Goal: Transaction & Acquisition: Purchase product/service

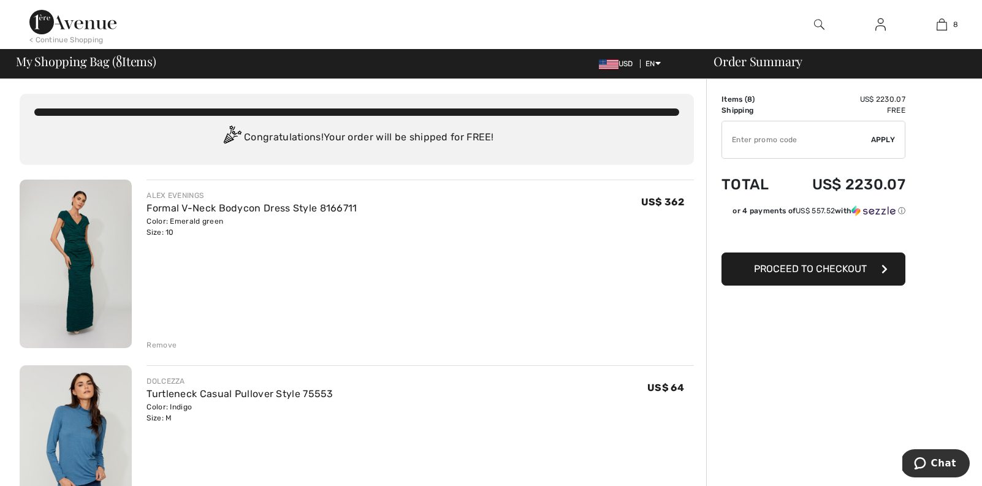
click at [83, 24] on img at bounding box center [72, 22] width 87 height 25
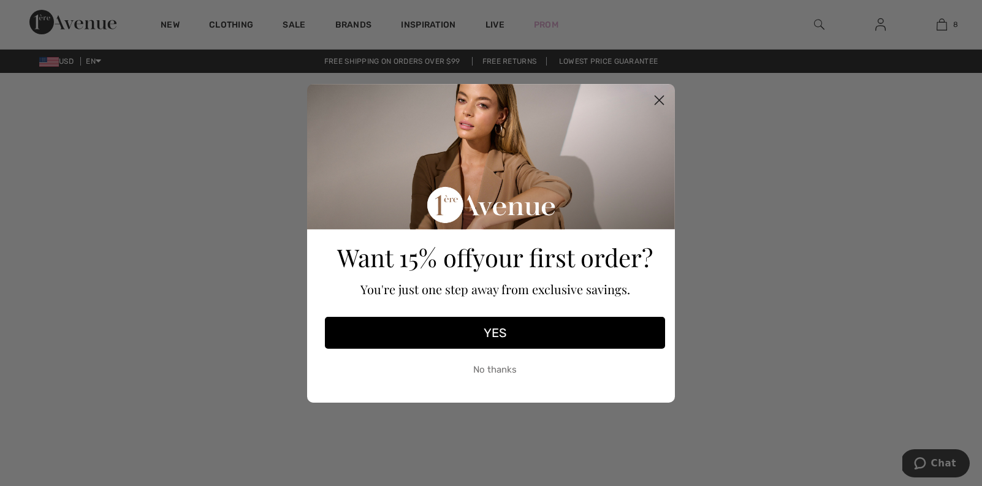
click at [658, 97] on circle "Close dialog" at bounding box center [659, 99] width 20 height 20
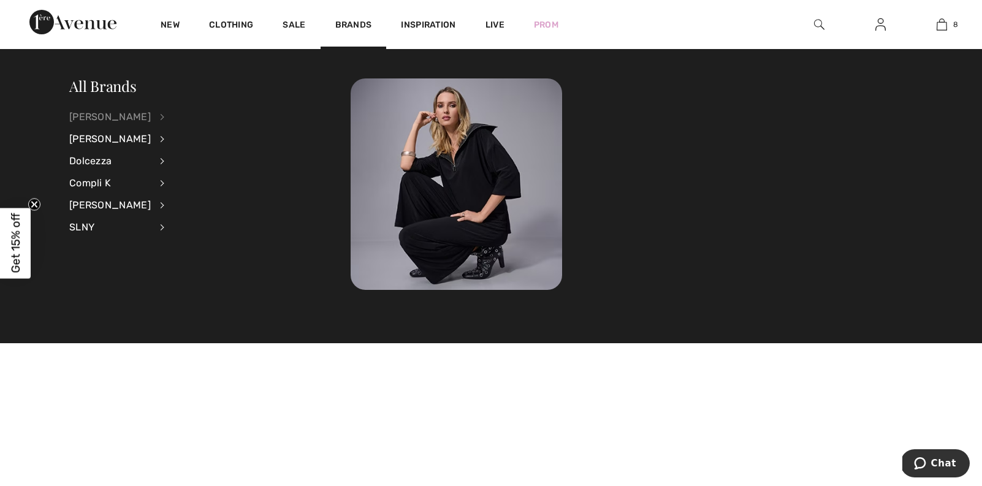
click at [128, 118] on div "[PERSON_NAME]" at bounding box center [110, 117] width 82 height 22
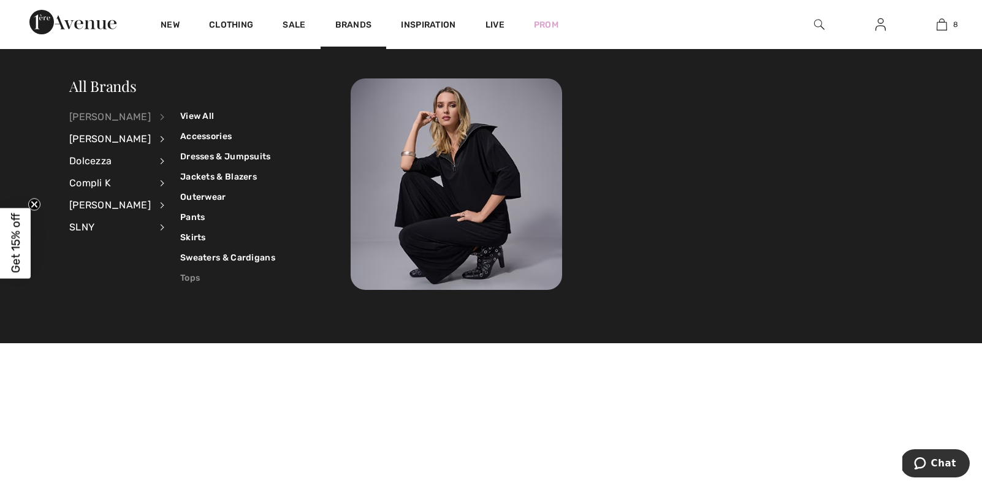
click at [186, 274] on link "Tops" at bounding box center [227, 278] width 95 height 20
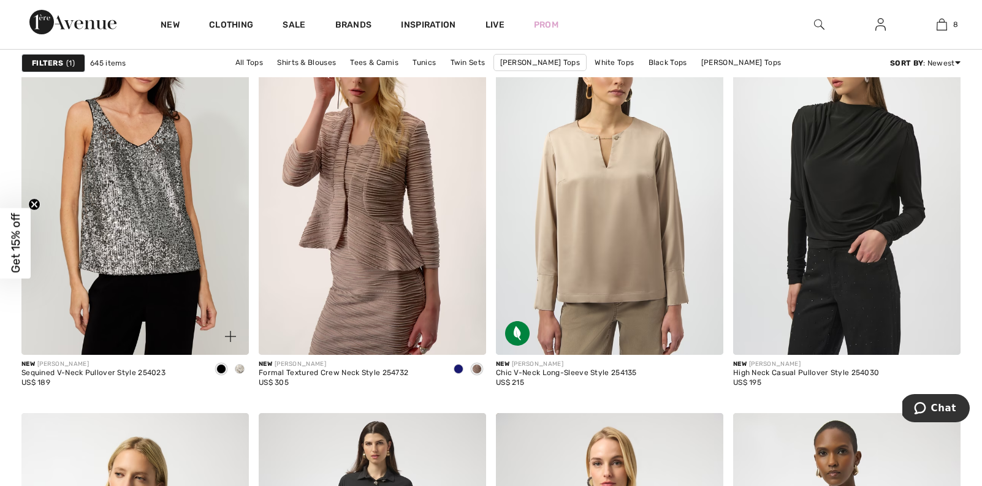
scroll to position [965, 0]
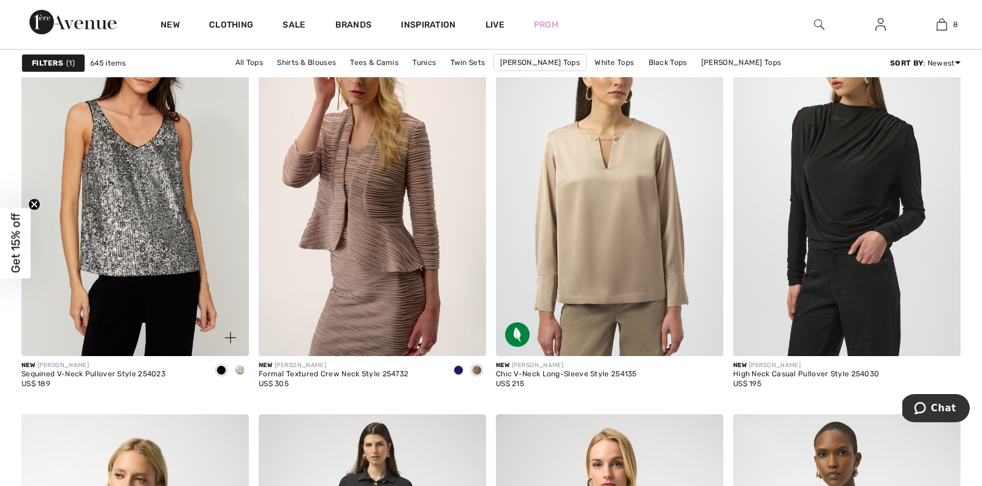
click at [222, 367] on span at bounding box center [221, 370] width 10 height 10
click at [220, 373] on span at bounding box center [221, 370] width 10 height 10
click at [221, 368] on span at bounding box center [221, 370] width 10 height 10
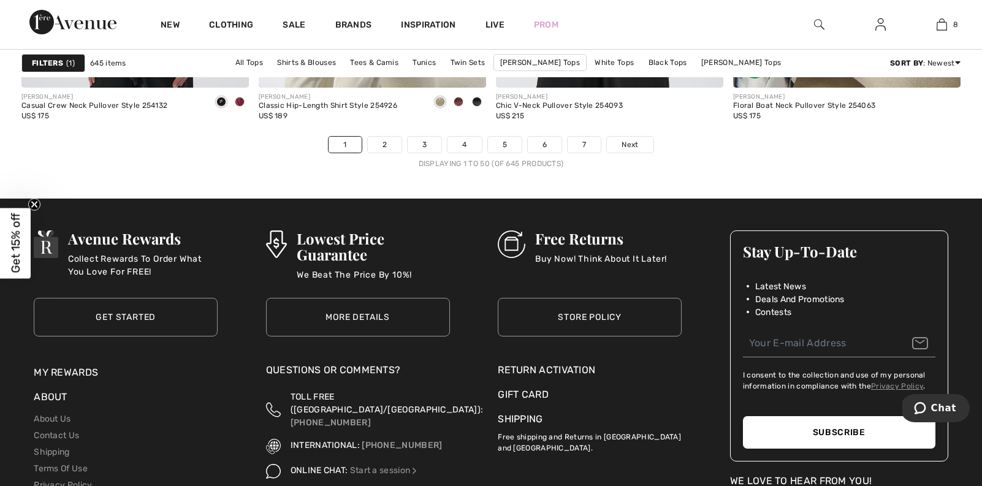
scroll to position [6115, 0]
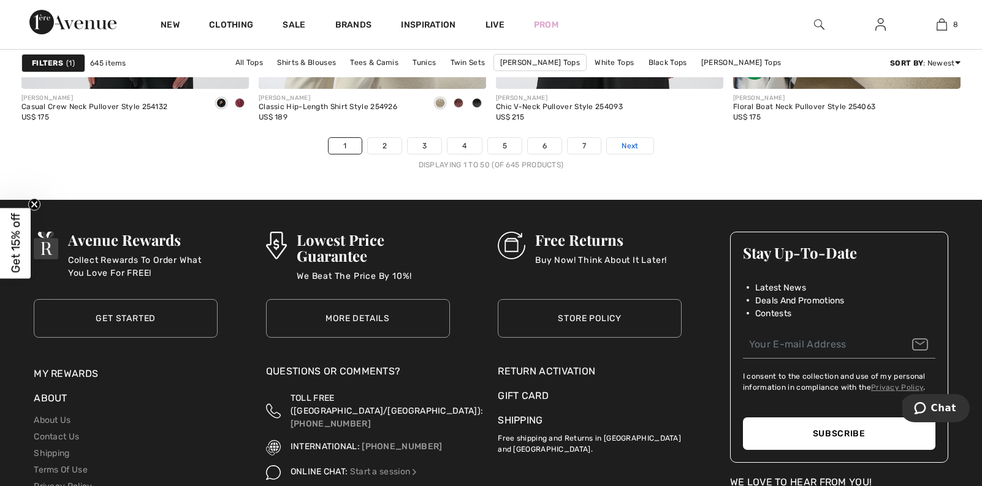
click at [634, 149] on span "Next" at bounding box center [630, 145] width 17 height 11
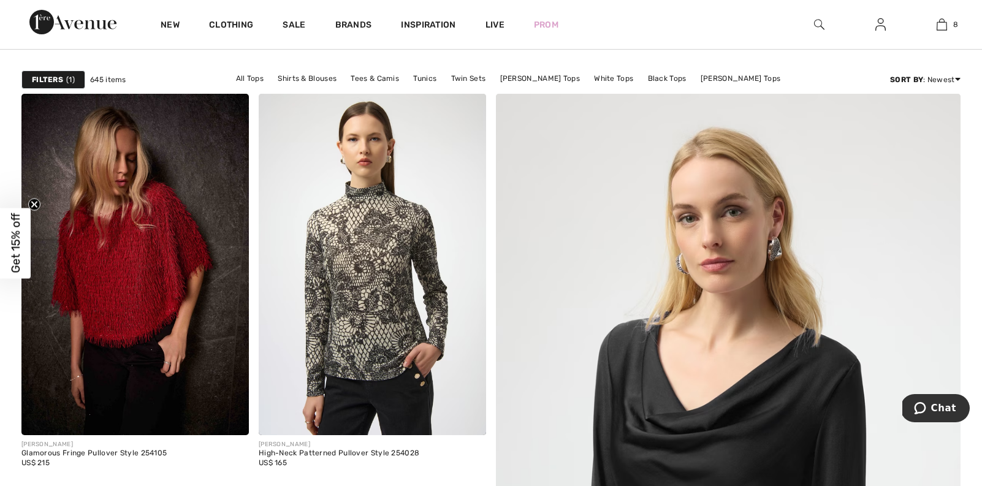
scroll to position [88, 0]
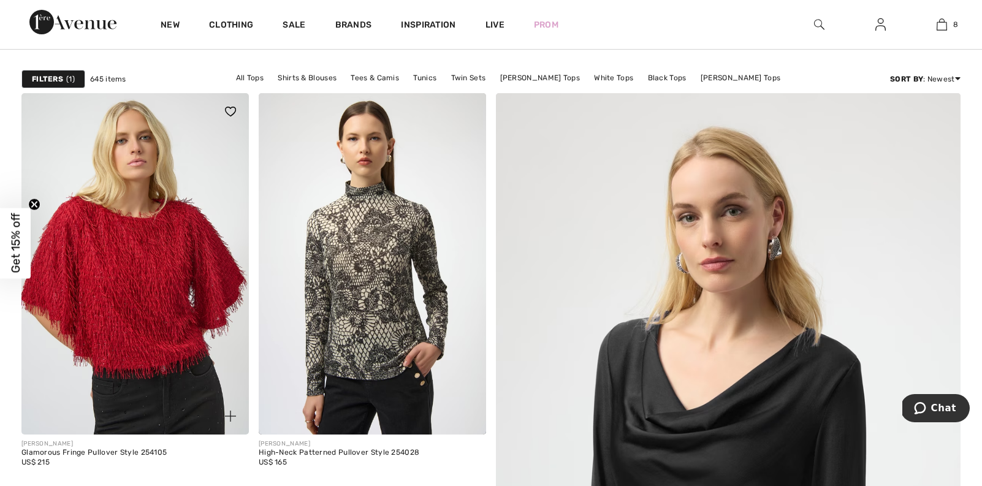
click at [75, 293] on img at bounding box center [134, 263] width 227 height 341
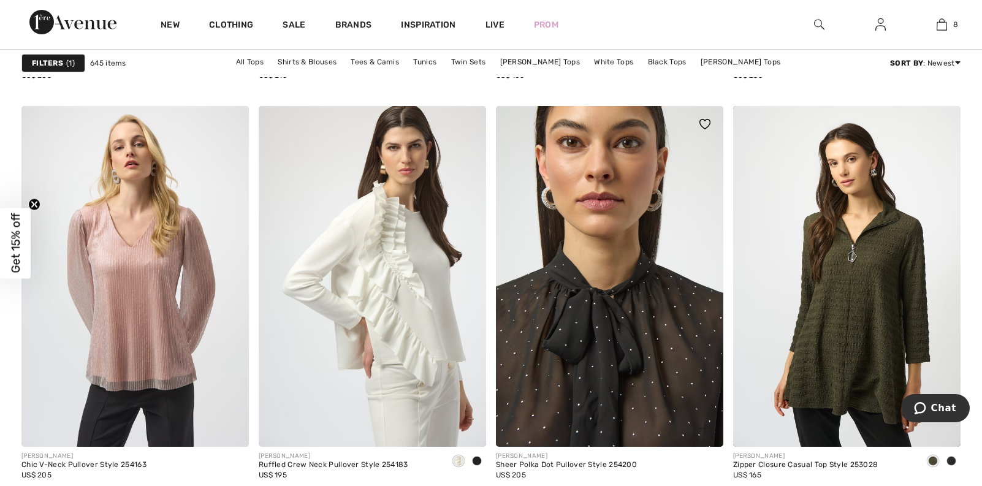
scroll to position [1345, 0]
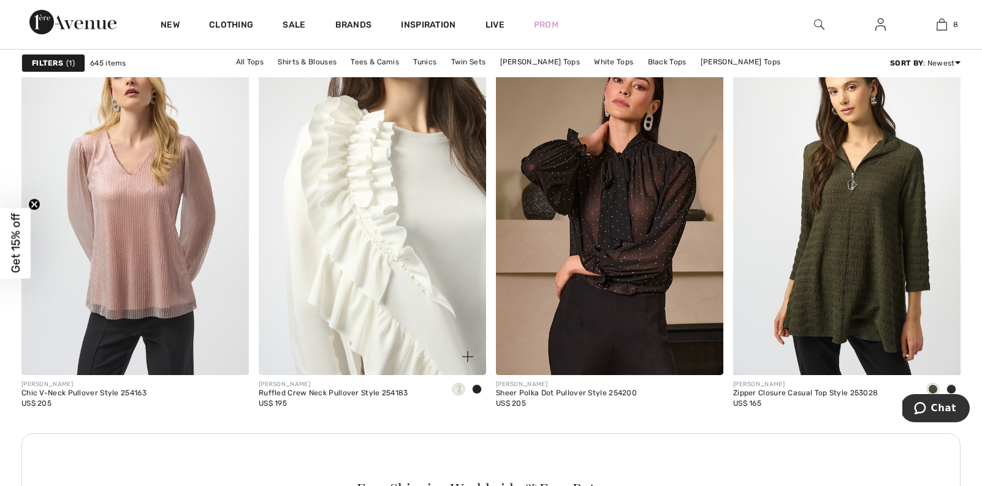
click at [378, 260] on img at bounding box center [372, 204] width 227 height 341
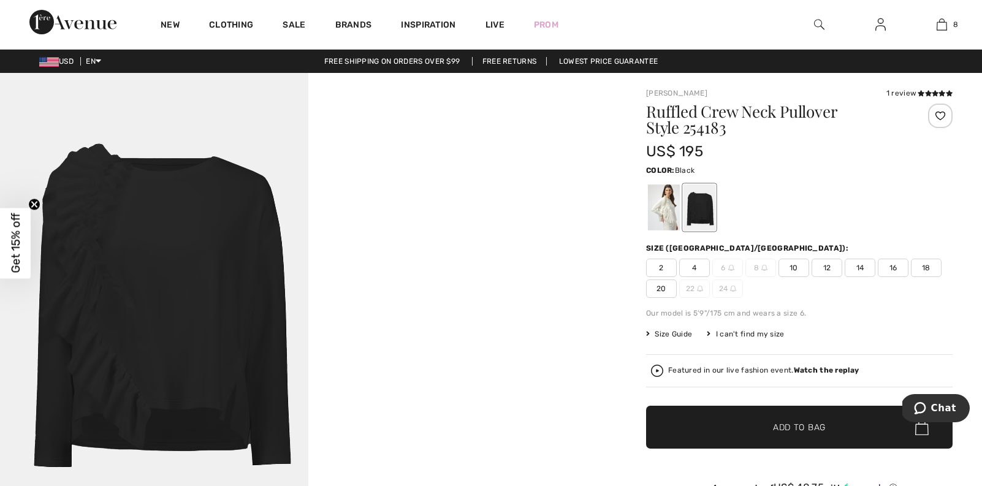
click at [175, 366] on img at bounding box center [154, 304] width 308 height 463
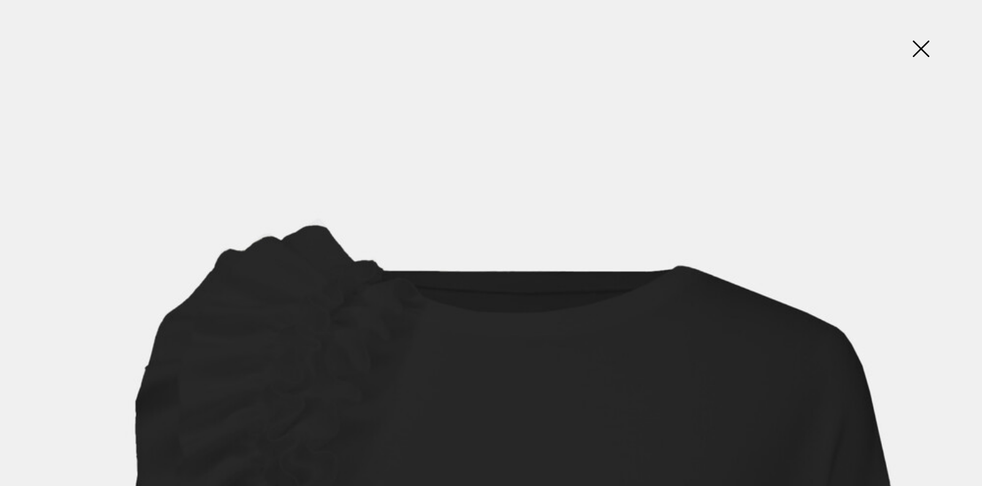
click at [921, 46] on img at bounding box center [920, 49] width 61 height 63
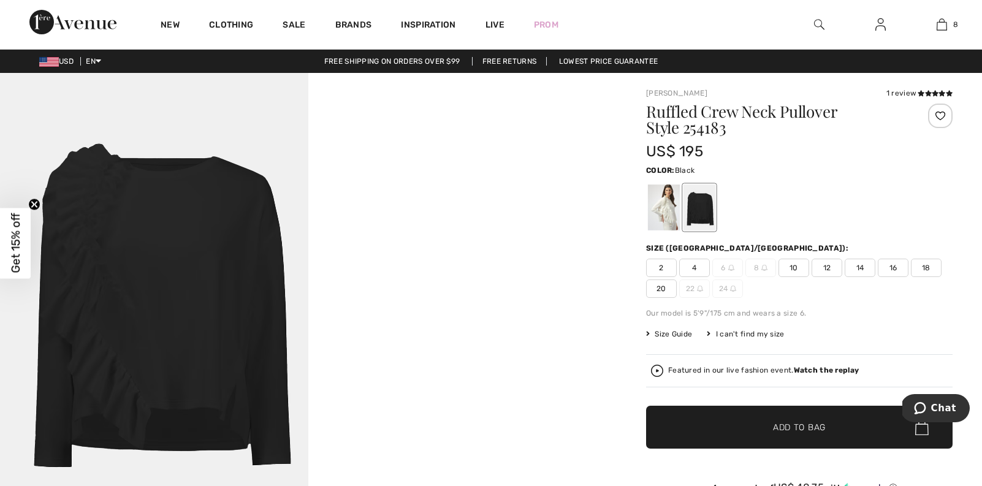
click at [724, 272] on span "6" at bounding box center [727, 268] width 31 height 18
click at [754, 269] on span "8" at bounding box center [760, 268] width 31 height 18
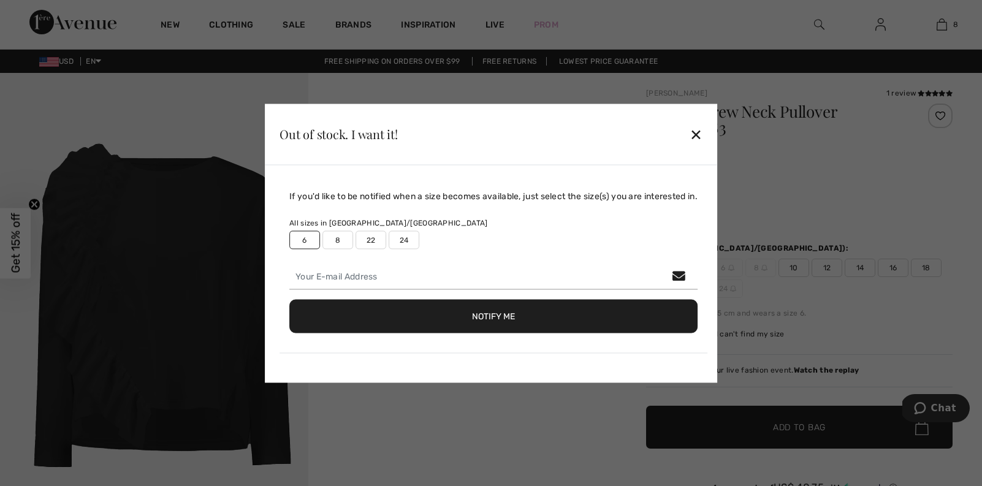
click at [764, 270] on div at bounding box center [491, 243] width 982 height 486
click at [300, 239] on label "6" at bounding box center [304, 239] width 31 height 18
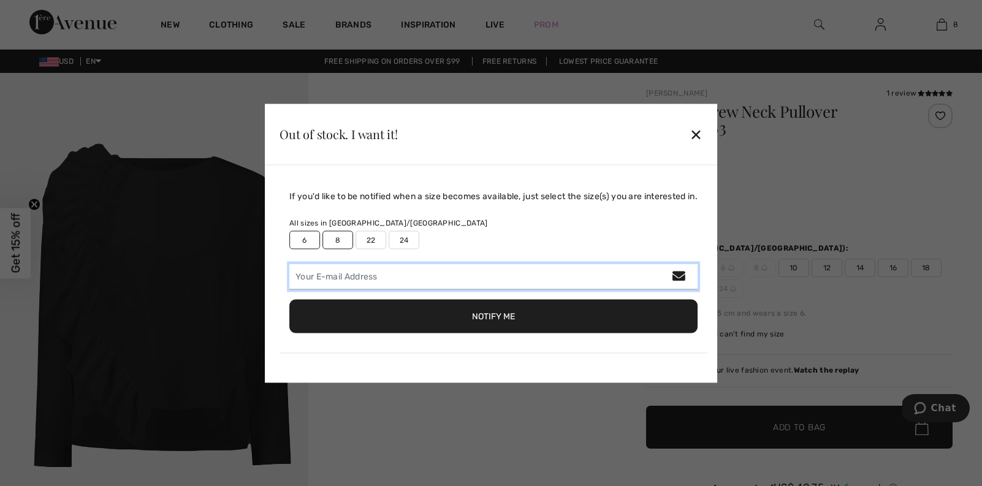
click at [322, 276] on input "email" at bounding box center [493, 277] width 408 height 26
type input "susanjaffee@gmail.com"
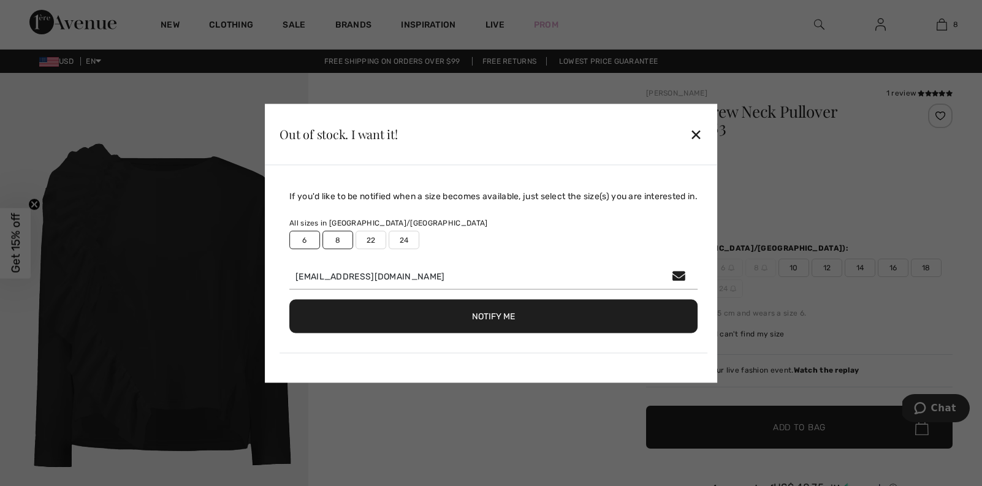
click at [332, 320] on button "Notify Me" at bounding box center [493, 316] width 408 height 34
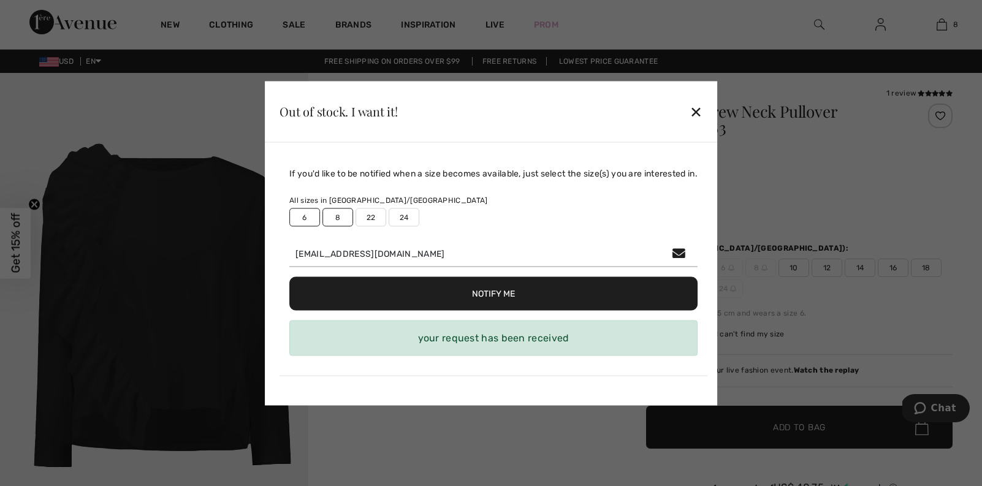
click at [697, 116] on div "✕" at bounding box center [696, 112] width 13 height 26
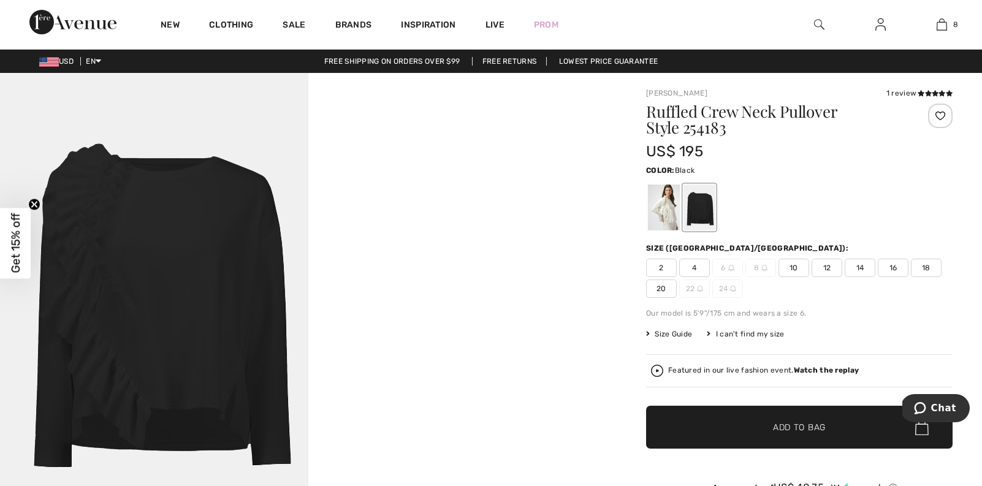
click at [711, 199] on div at bounding box center [699, 207] width 32 height 46
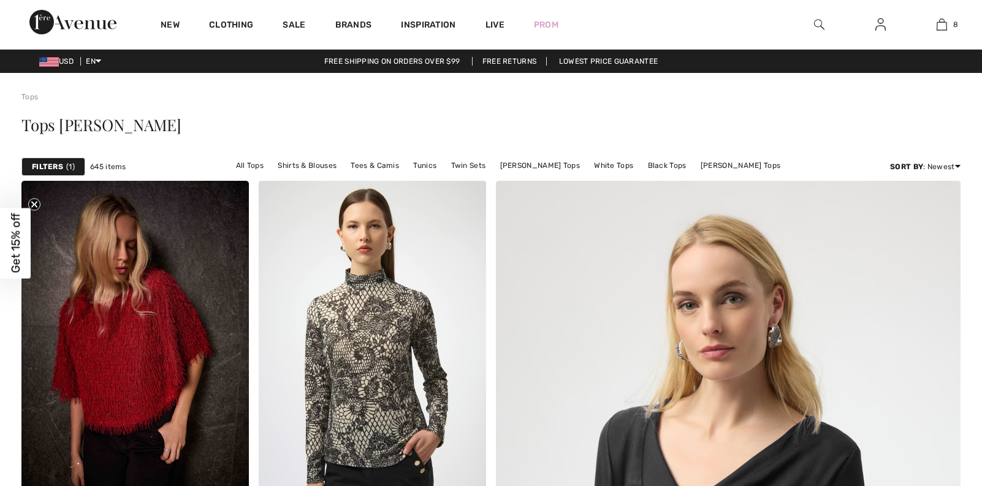
checkbox input "true"
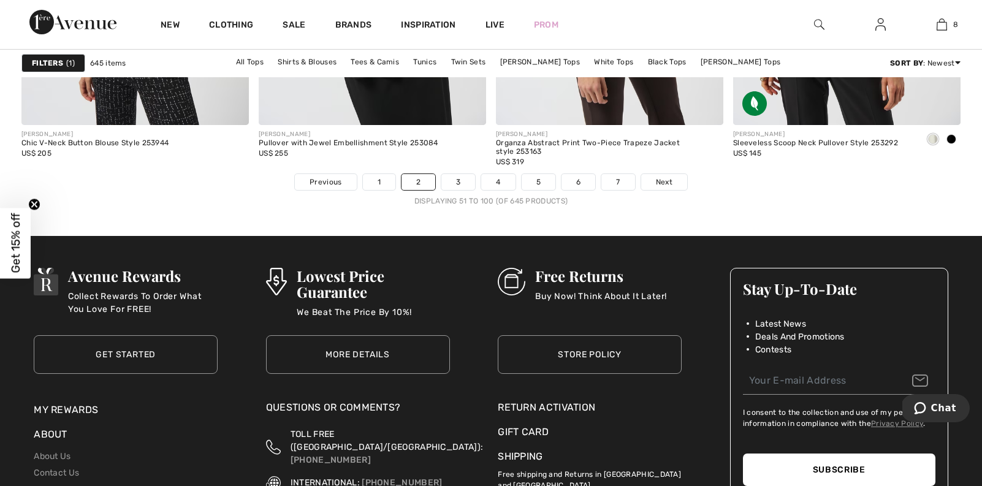
scroll to position [6076, 0]
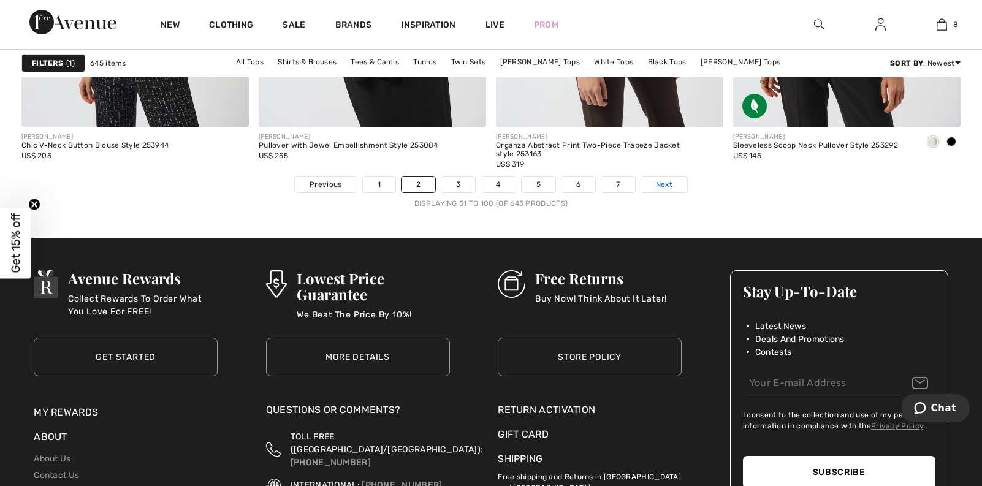
click at [647, 184] on link "Next" at bounding box center [664, 185] width 46 height 16
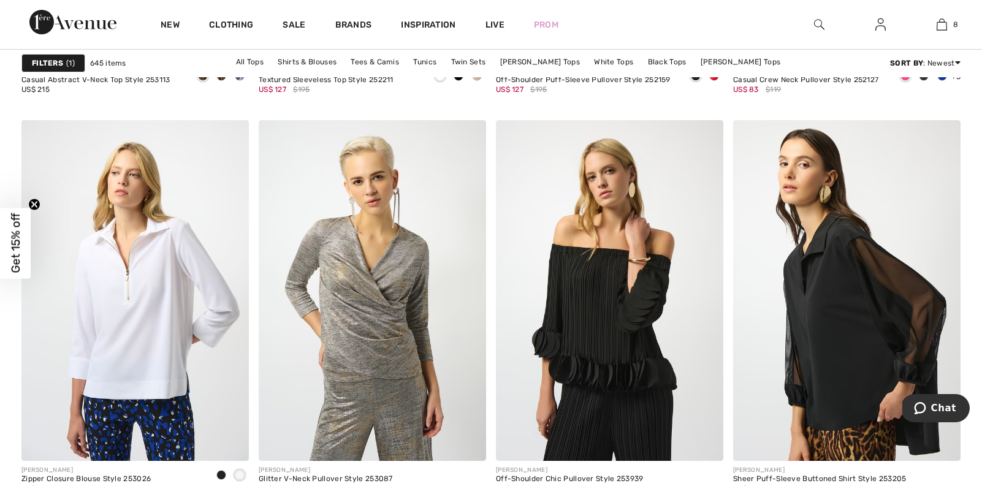
scroll to position [2229, 0]
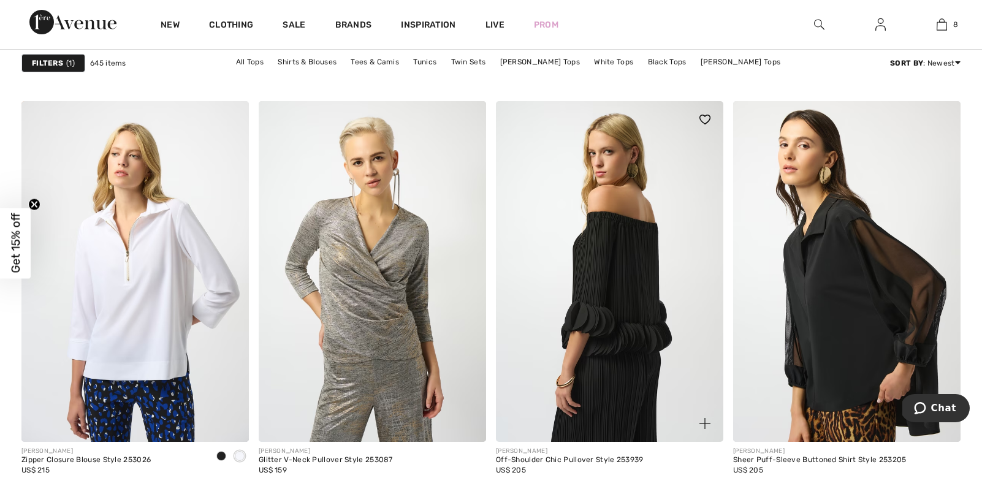
click at [579, 272] on img at bounding box center [609, 271] width 227 height 341
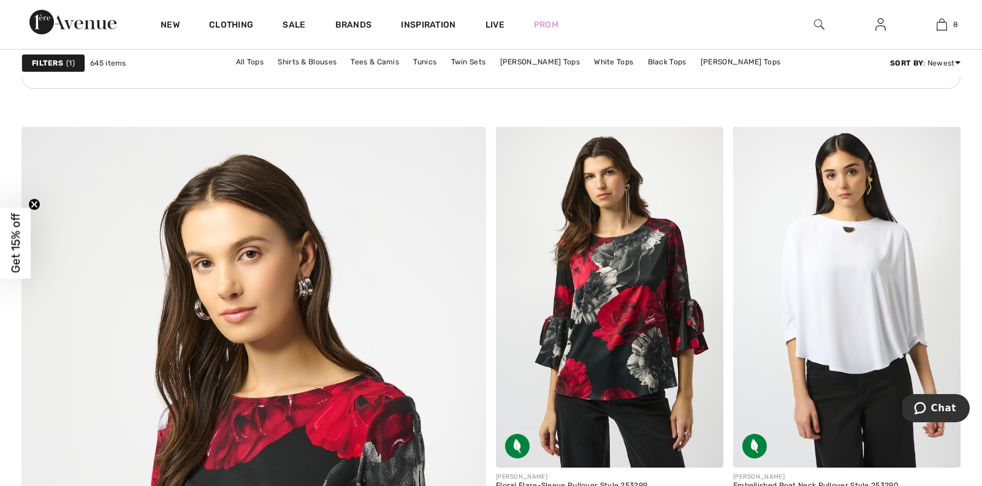
scroll to position [3192, 0]
